Goal: Use online tool/utility: Use online tool/utility

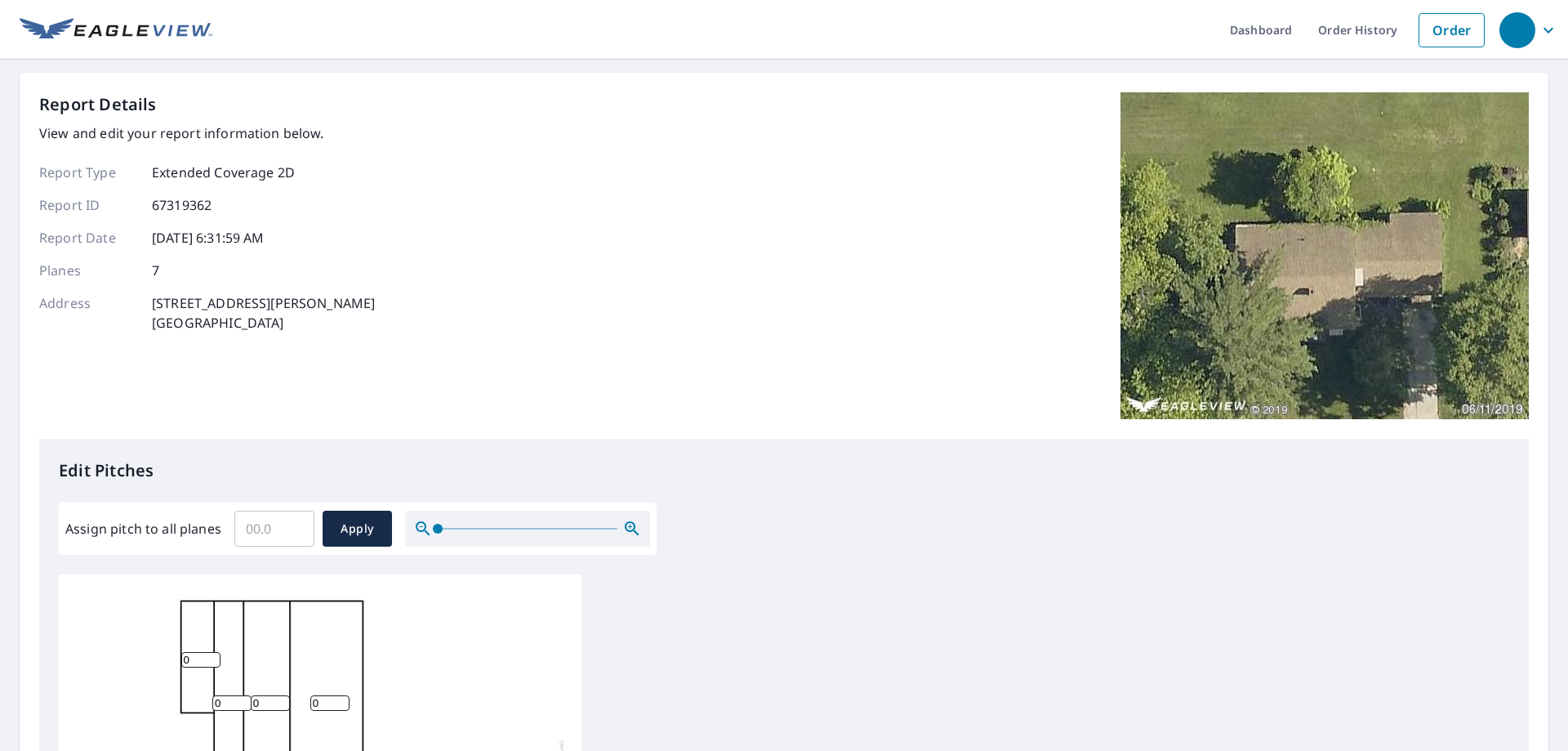
click at [285, 540] on input "Assign pitch to all planes" at bounding box center [275, 528] width 80 height 46
type input "8"
click at [353, 533] on span "Apply" at bounding box center [357, 529] width 43 height 21
type input "8"
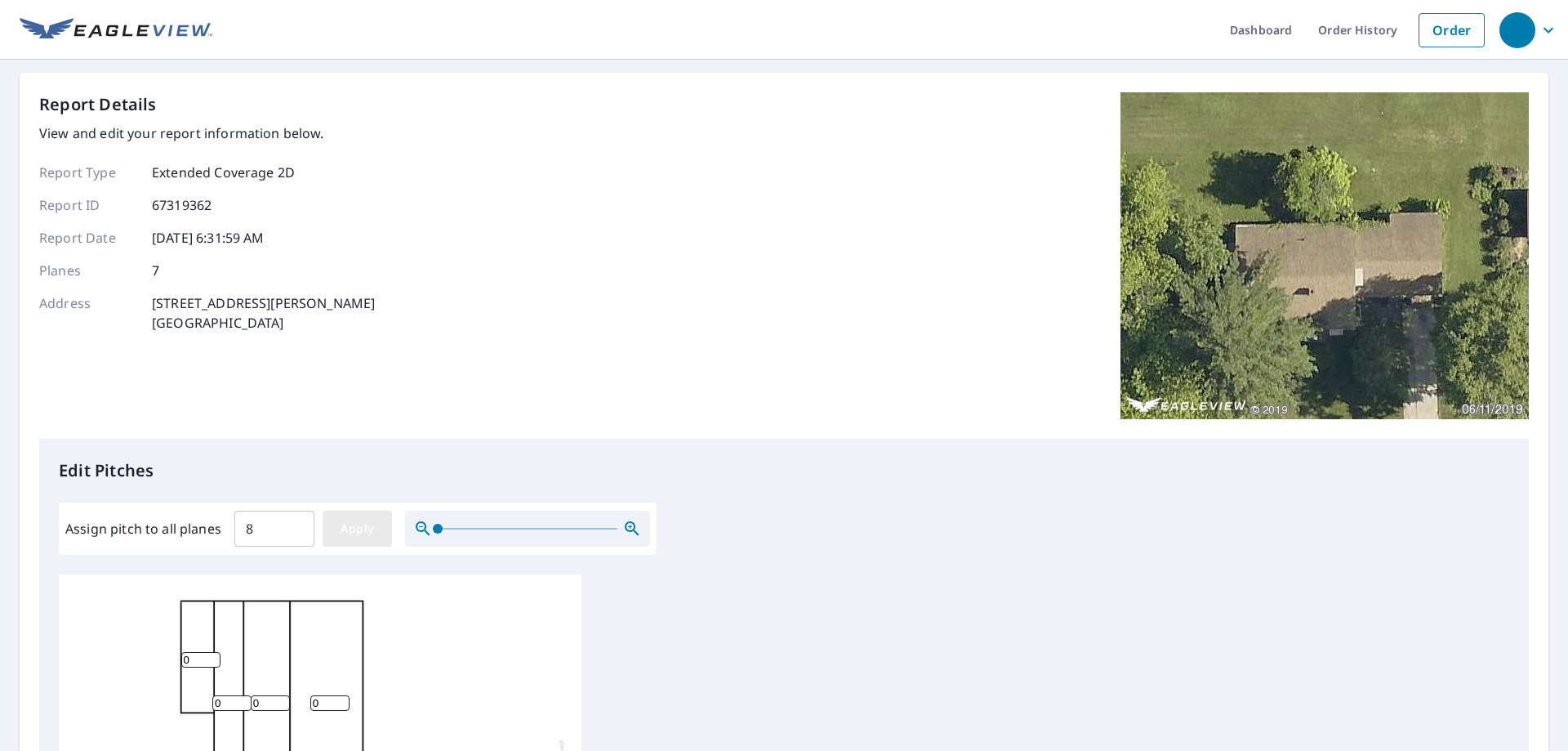
type input "8"
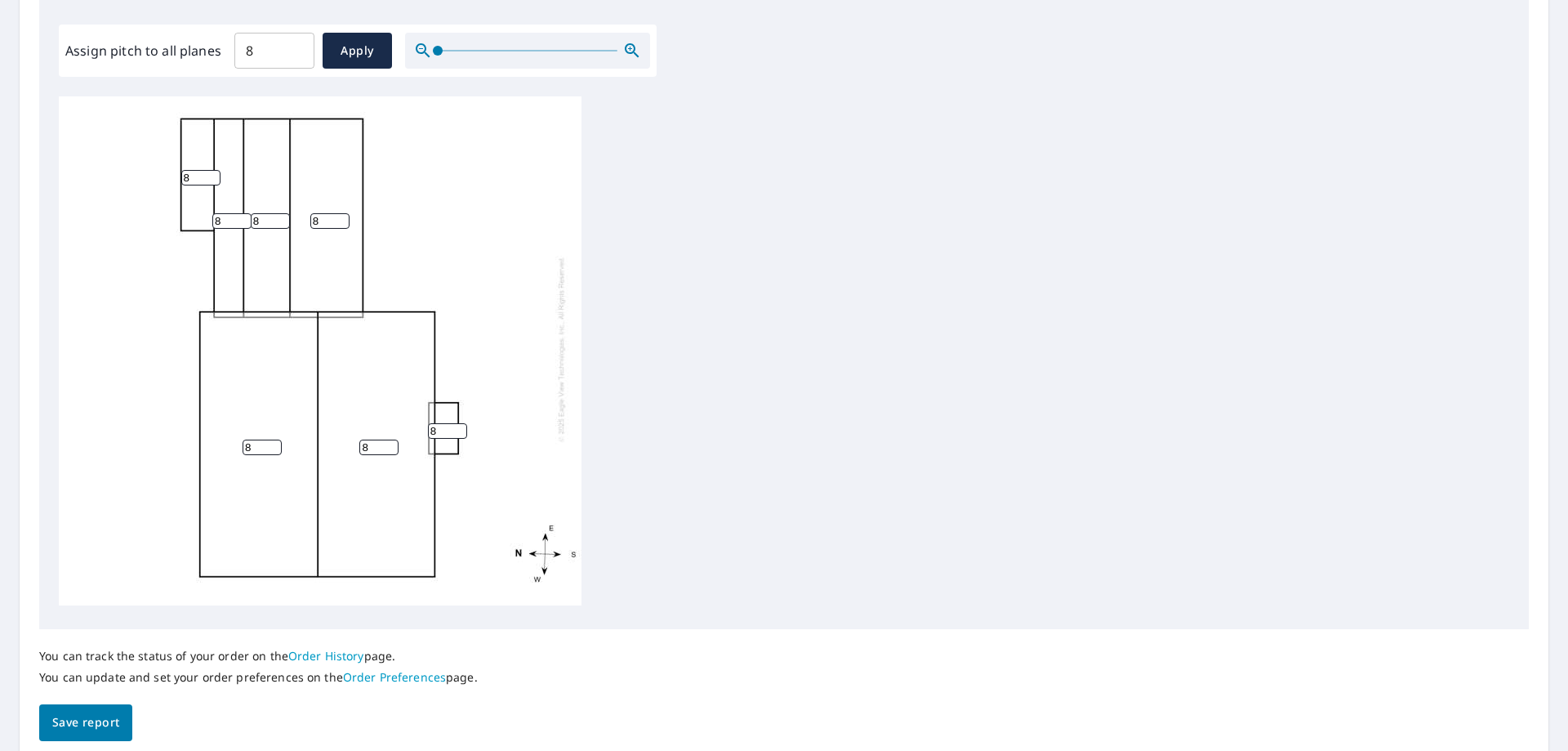
scroll to position [543, 0]
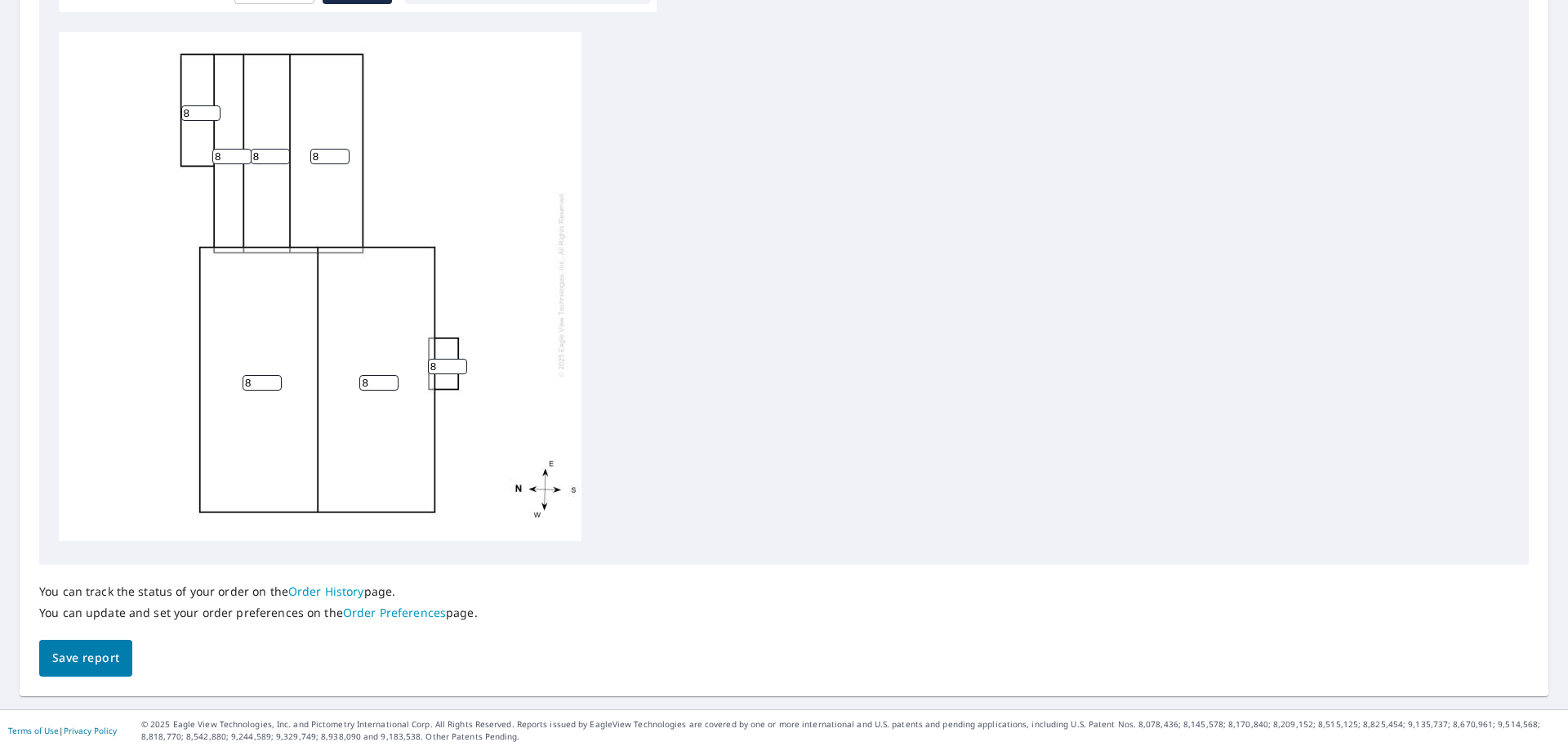
click at [95, 654] on span "Save report" at bounding box center [85, 658] width 67 height 21
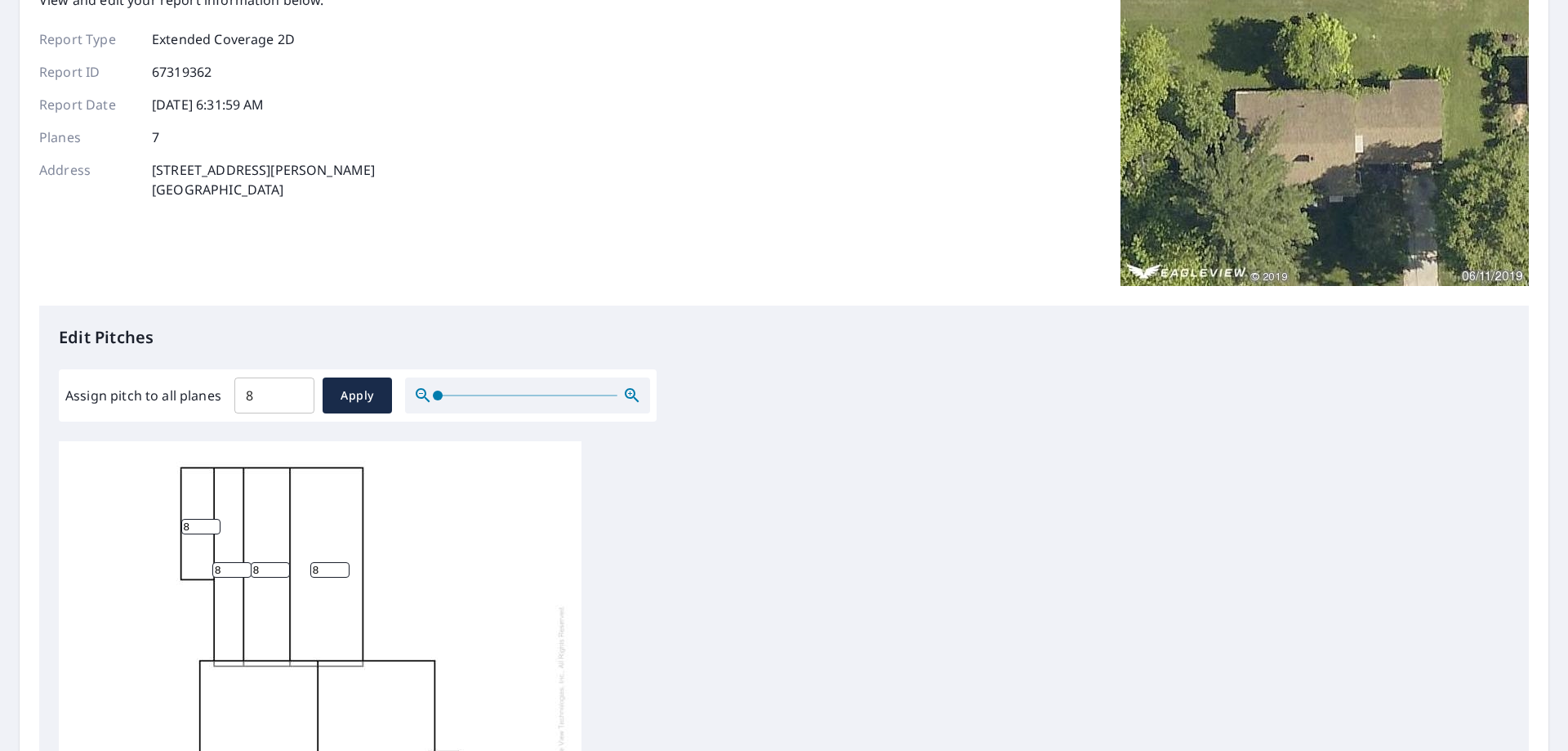
scroll to position [0, 0]
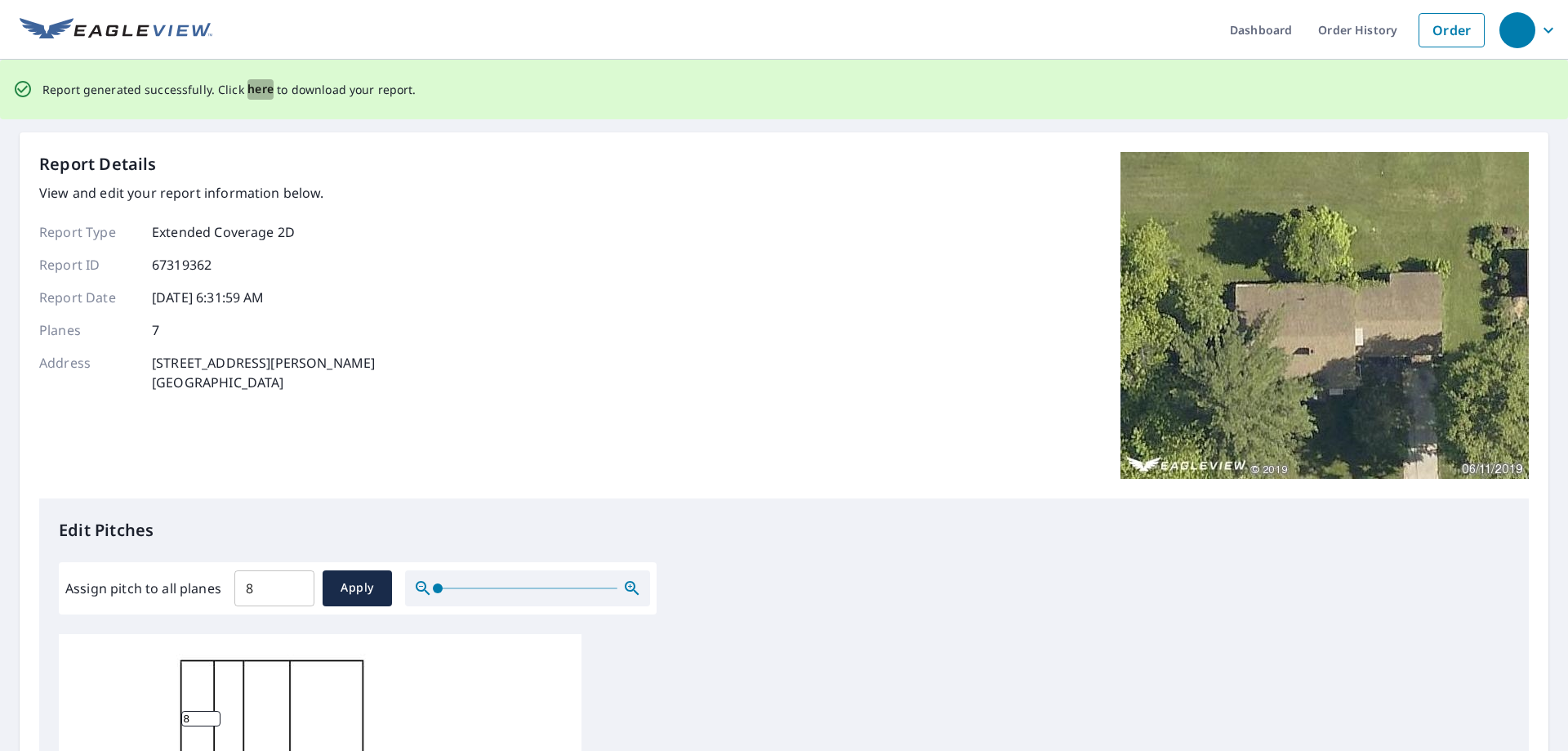
click at [256, 90] on span "here" at bounding box center [261, 89] width 27 height 21
